Goal: Check status: Check status

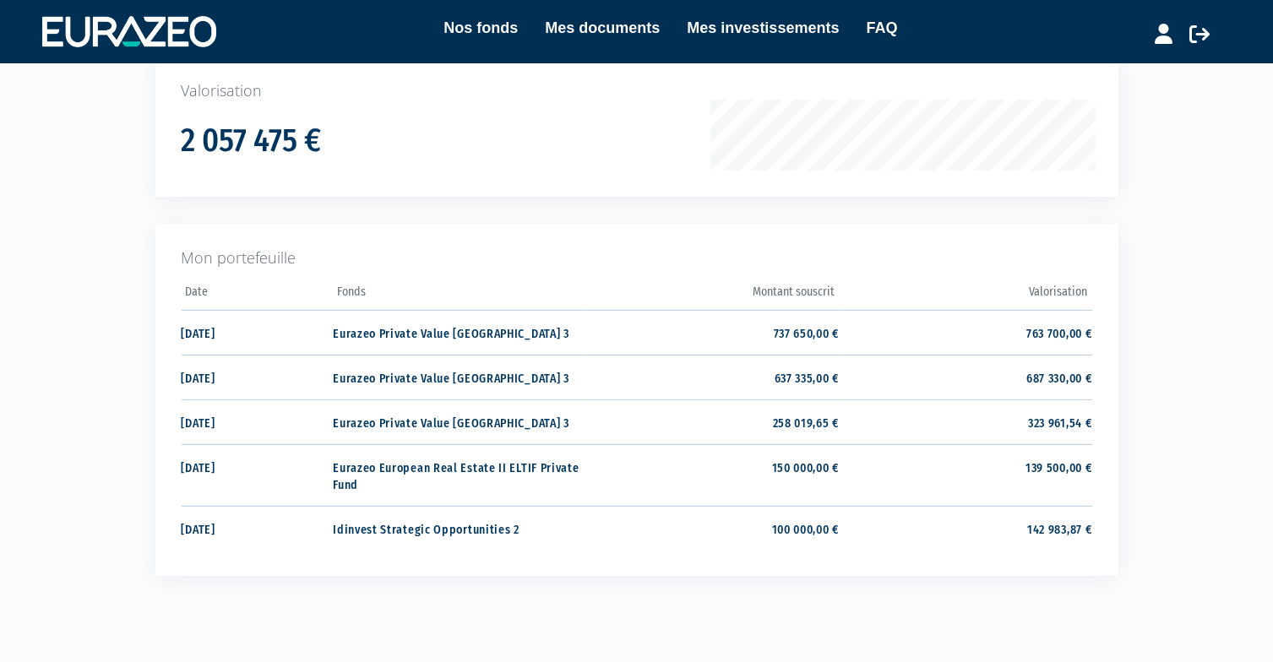
scroll to position [277, 0]
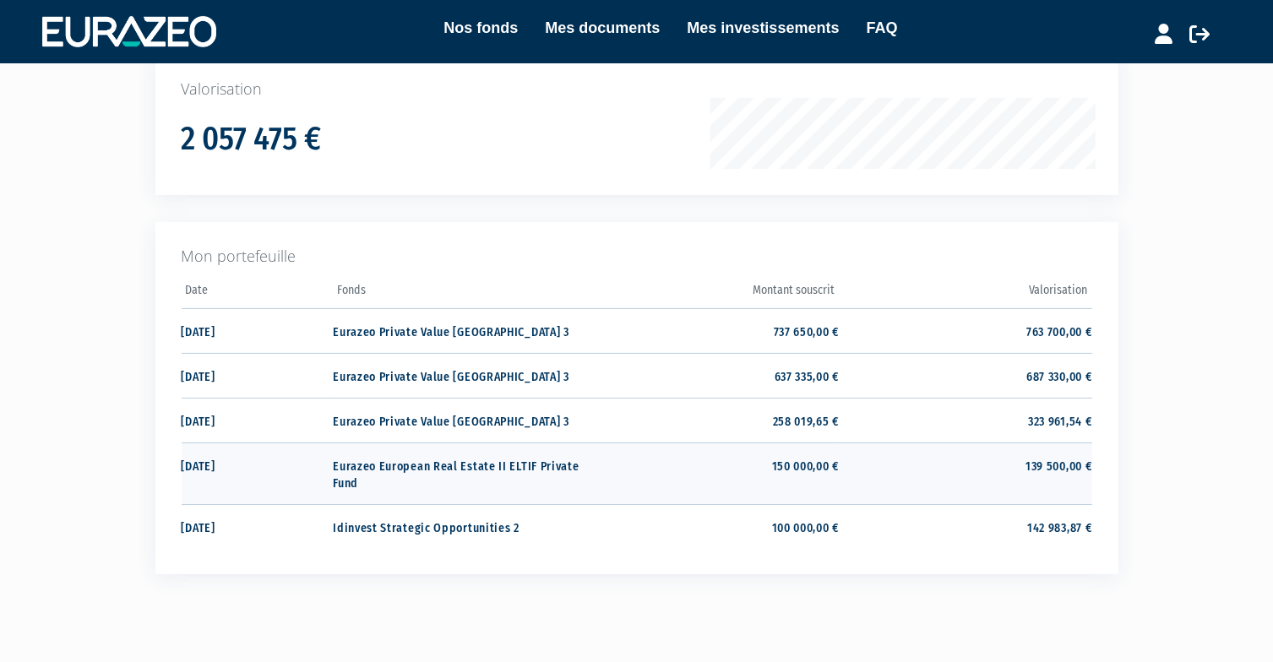
click at [402, 468] on td "Eurazeo European Real Estate II ELTIF Private Fund" at bounding box center [459, 474] width 253 height 62
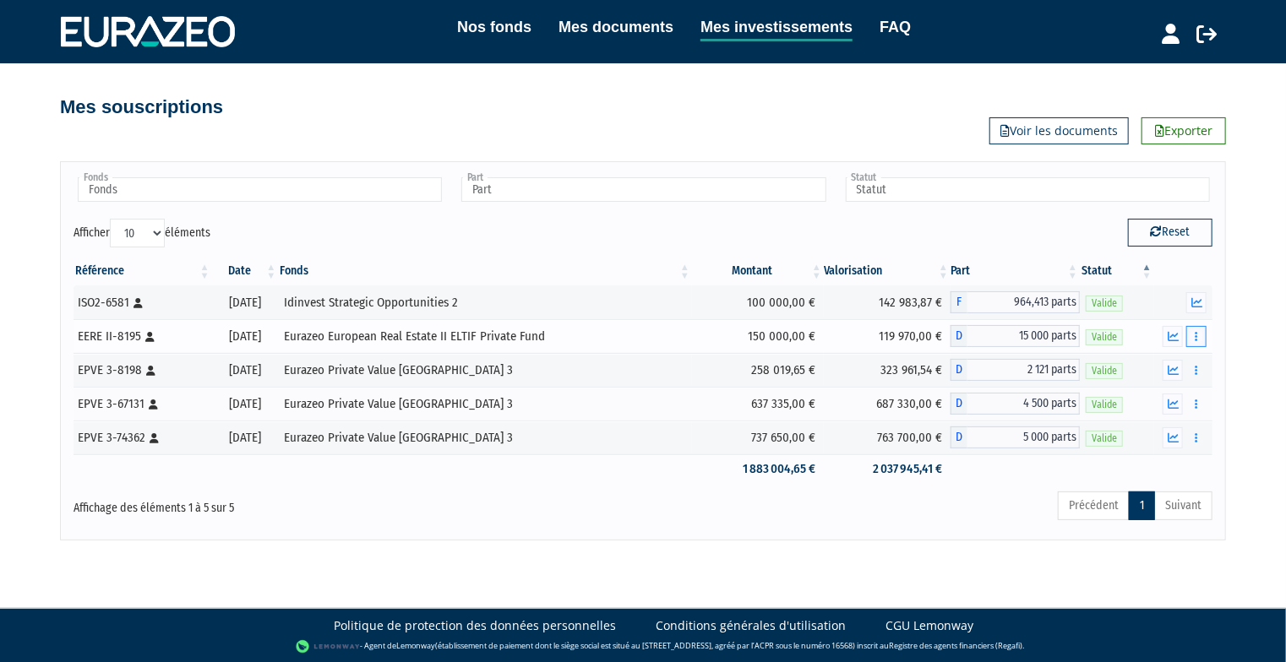
click at [1198, 337] on button "button" at bounding box center [1196, 336] width 20 height 21
click at [1179, 303] on div at bounding box center [1183, 302] width 46 height 21
click at [1168, 332] on icon "button" at bounding box center [1173, 336] width 11 height 11
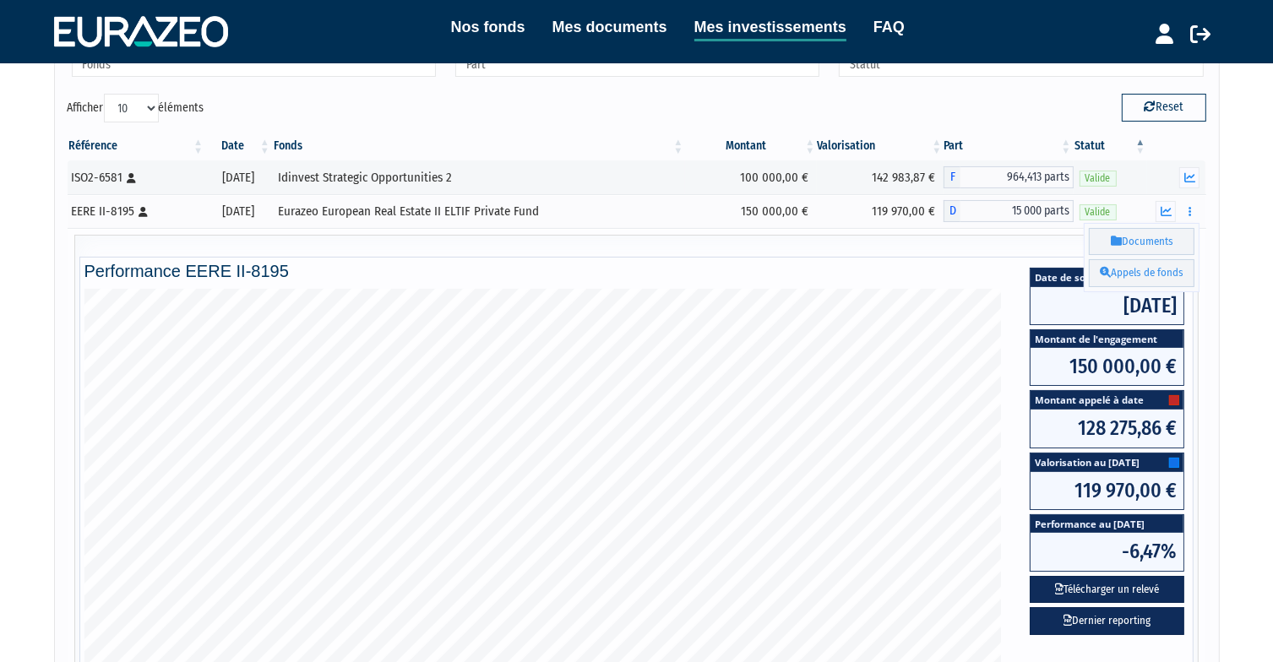
scroll to position [127, 0]
